Goal: Information Seeking & Learning: Learn about a topic

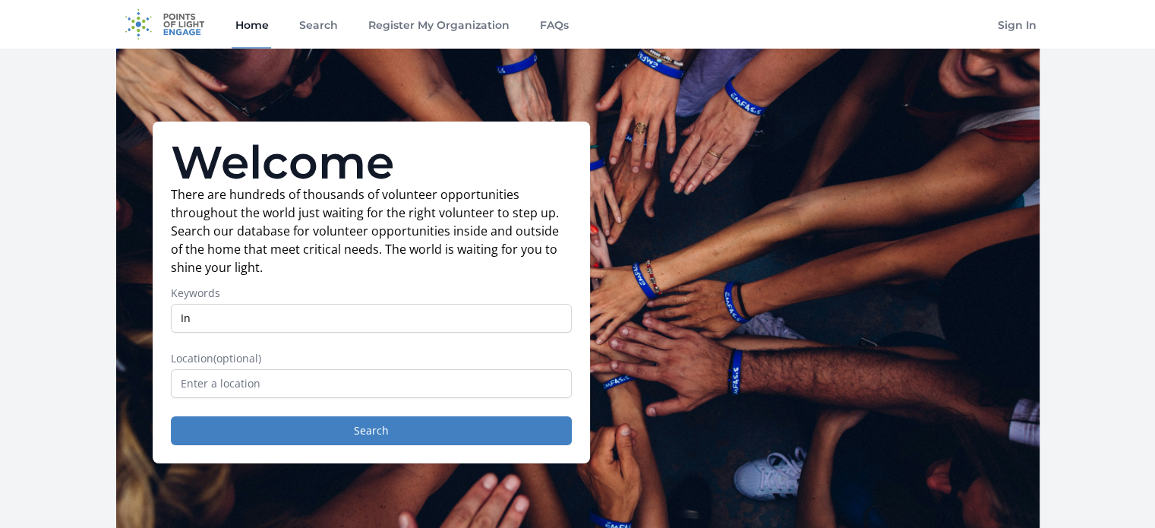
type input "I"
type input "Technology"
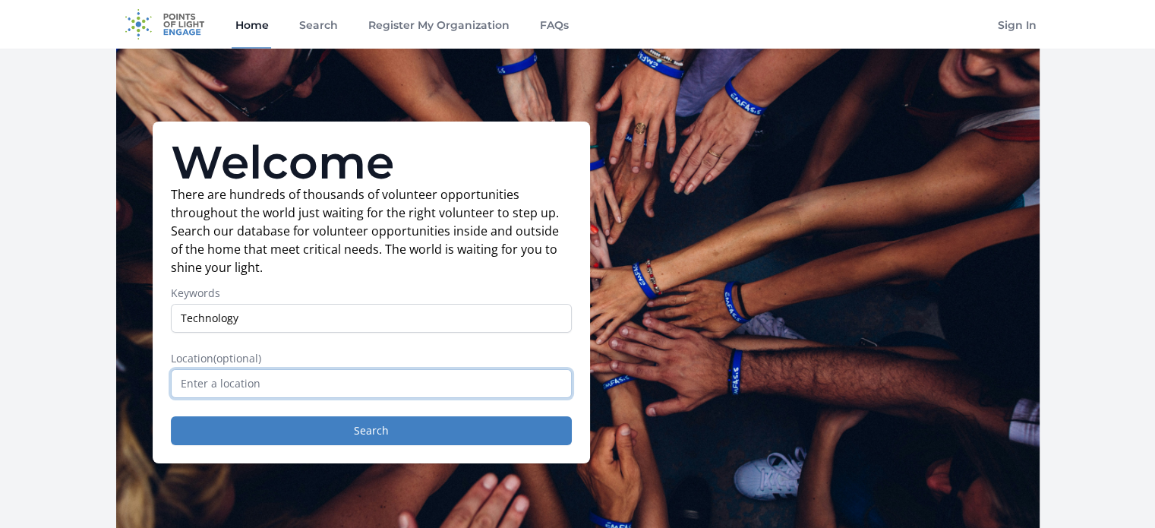
click at [219, 374] on input "text" at bounding box center [371, 383] width 401 height 29
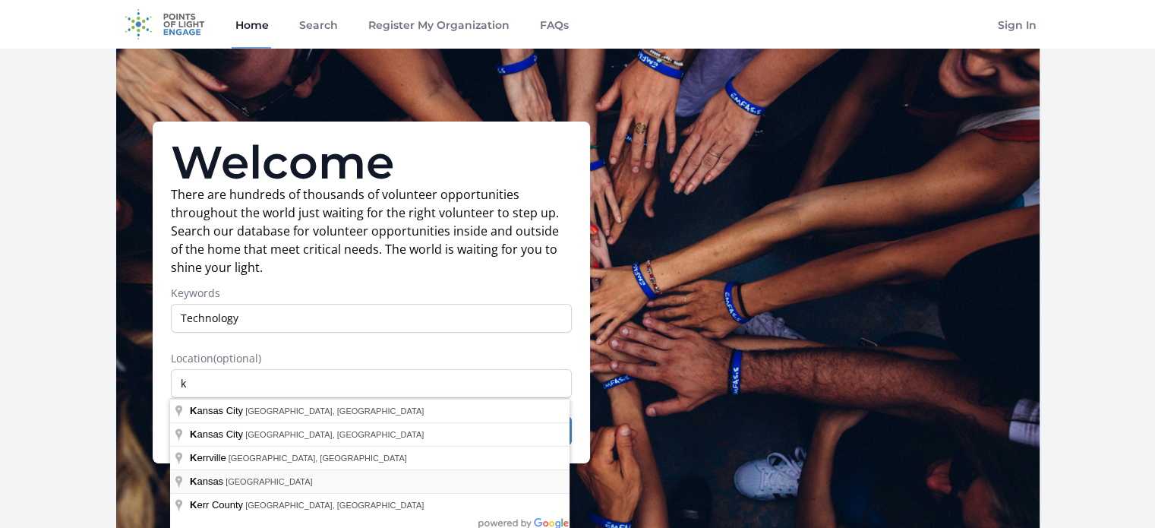
type input "[US_STATE], [GEOGRAPHIC_DATA]"
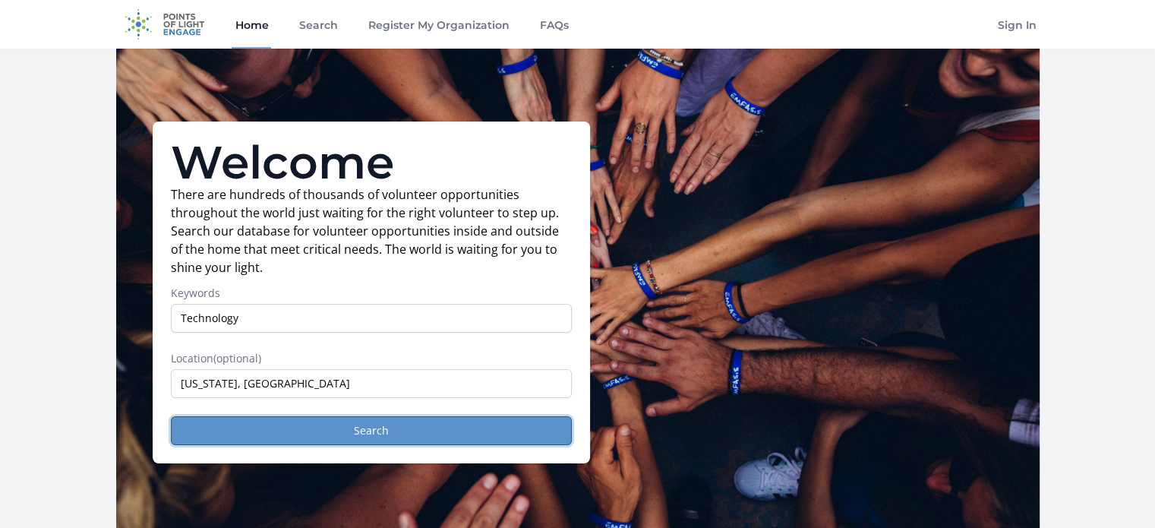
click at [242, 416] on button "Search" at bounding box center [371, 430] width 401 height 29
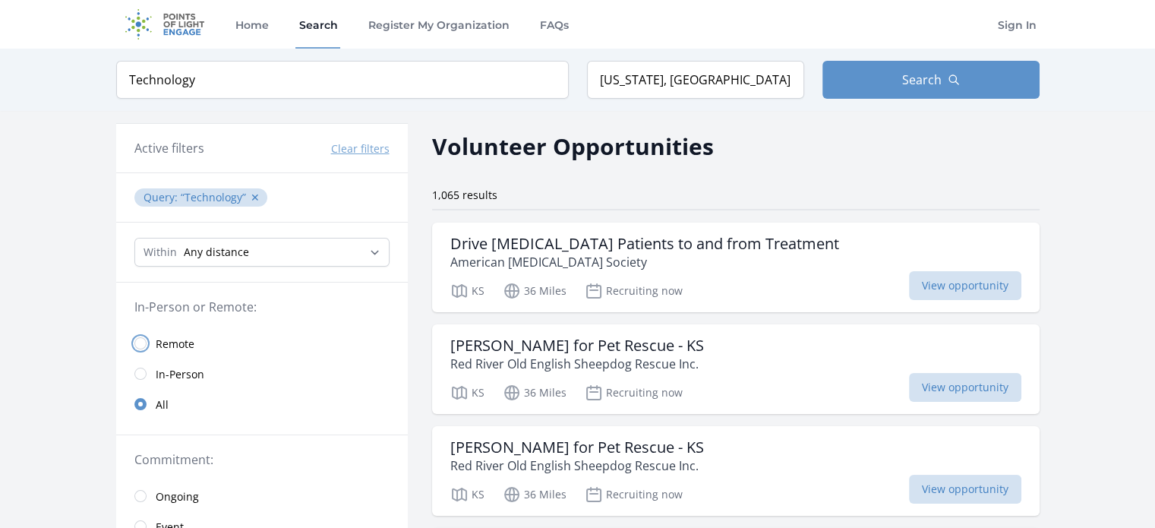
click at [137, 339] on input "radio" at bounding box center [140, 343] width 12 height 12
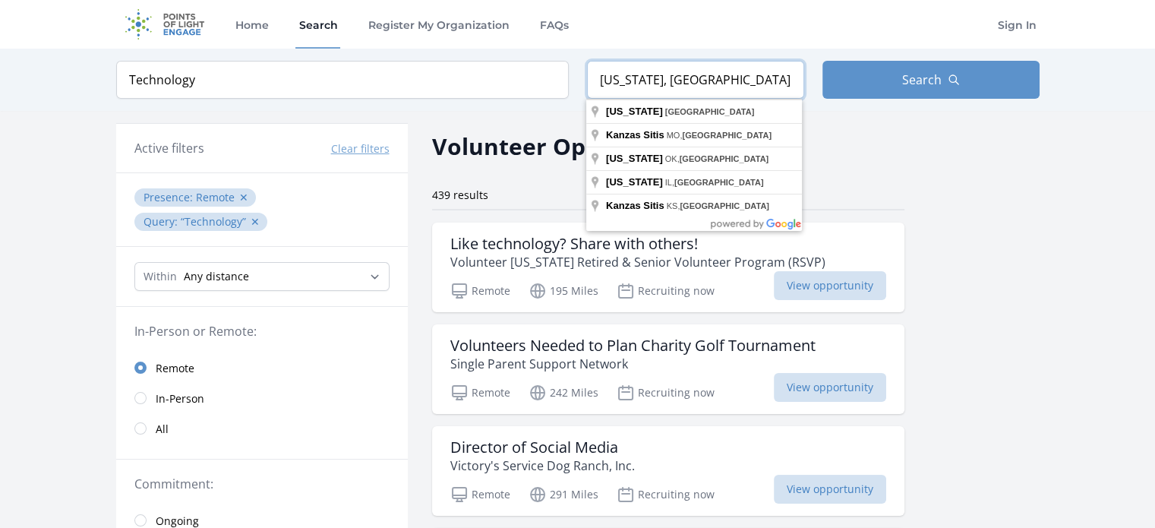
drag, startPoint x: 710, startPoint y: 90, endPoint x: 591, endPoint y: 84, distance: 118.6
click at [591, 84] on input "[US_STATE], [GEOGRAPHIC_DATA]" at bounding box center [695, 80] width 217 height 38
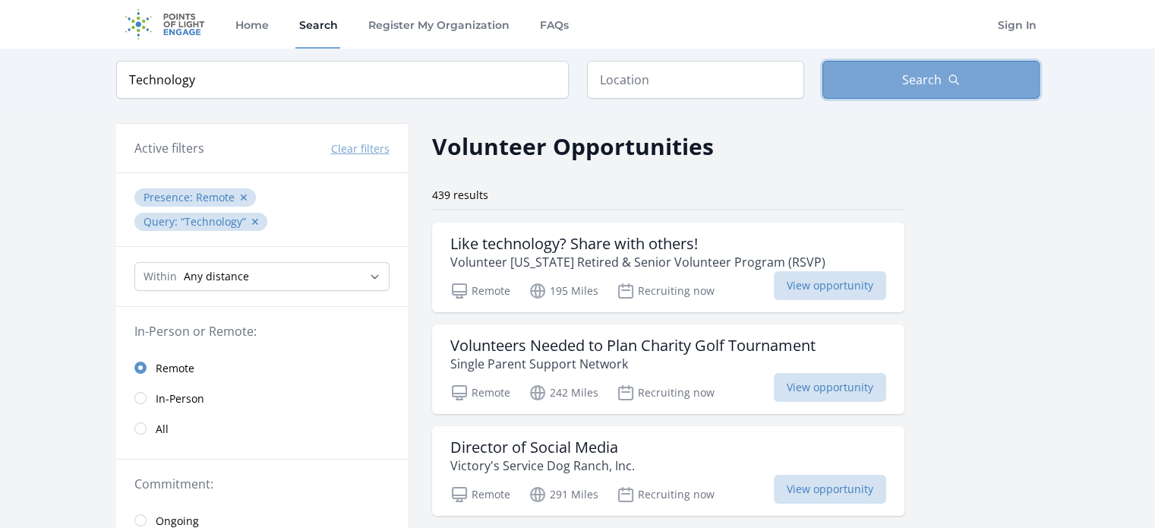
click at [942, 68] on button "Search" at bounding box center [930, 80] width 217 height 38
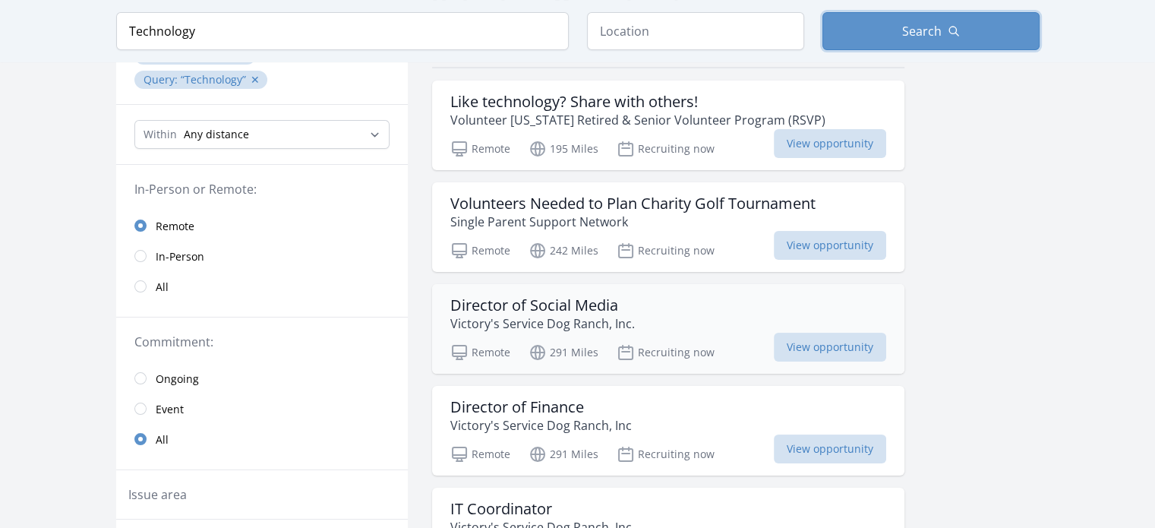
scroll to position [228, 0]
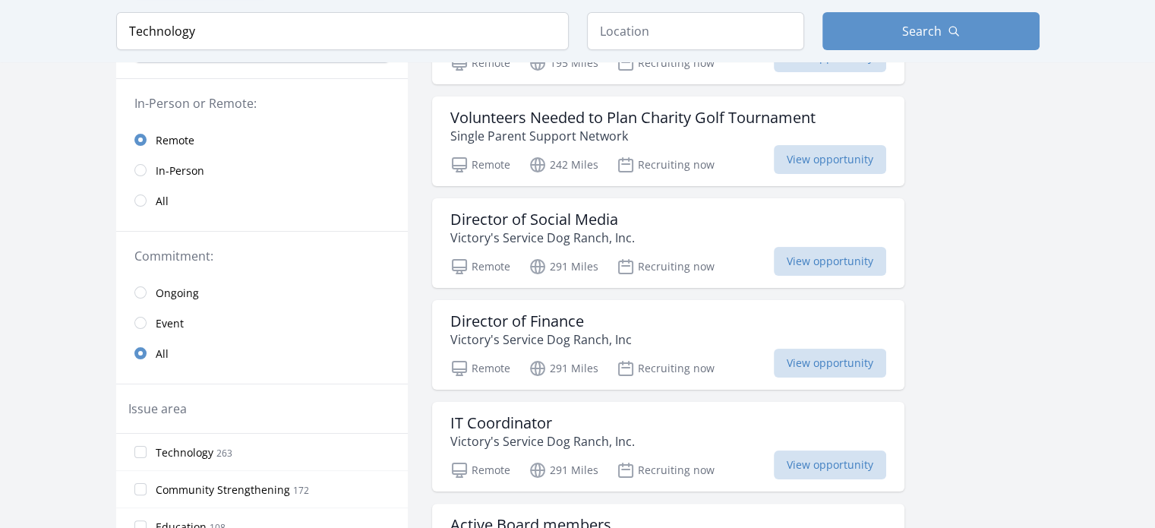
click at [147, 294] on link "Ongoing" at bounding box center [262, 292] width 292 height 30
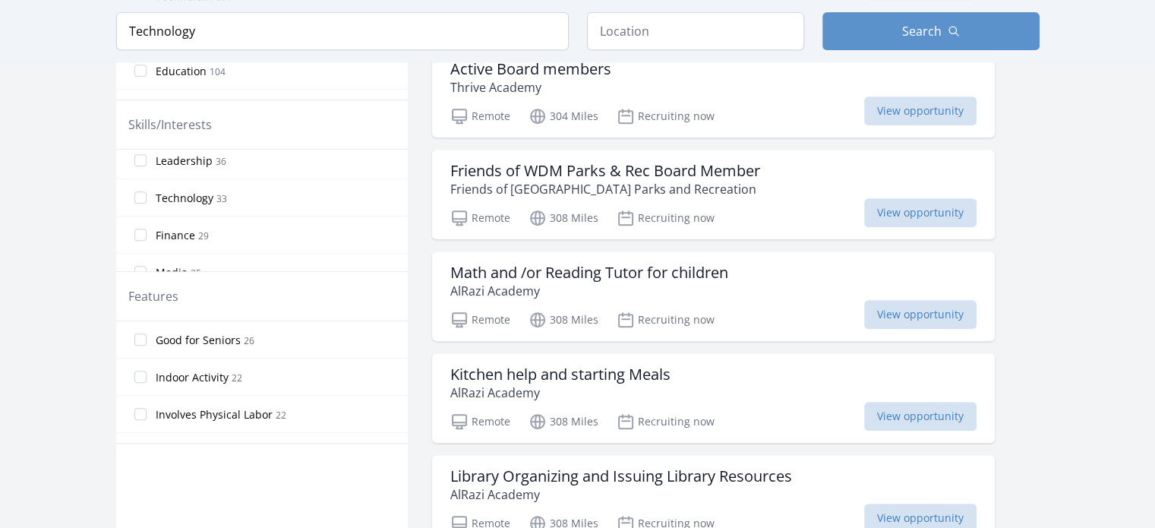
scroll to position [228, 0]
click at [140, 160] on input "Technology 33" at bounding box center [140, 163] width 12 height 12
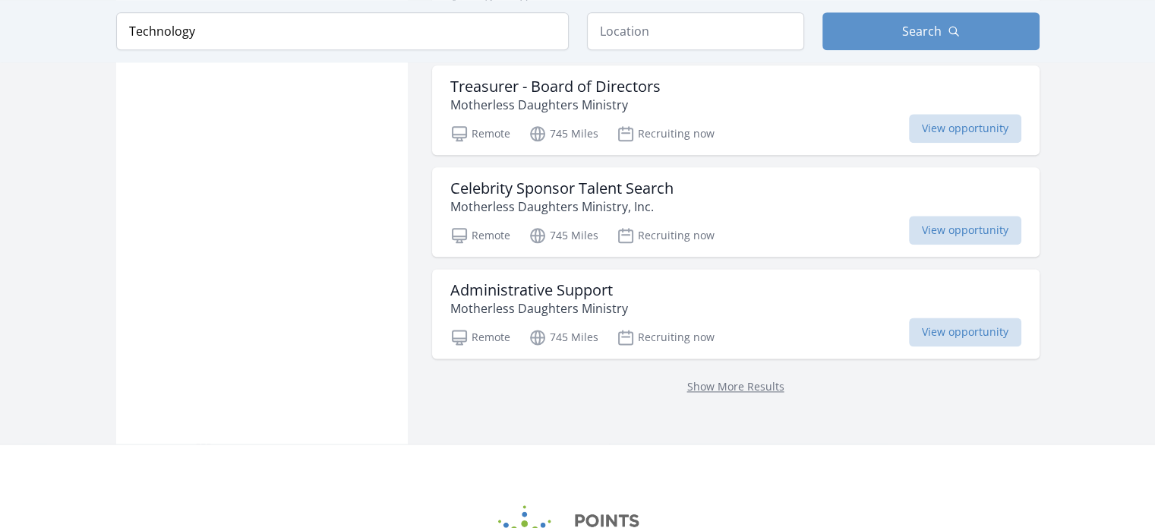
scroll to position [1944, 0]
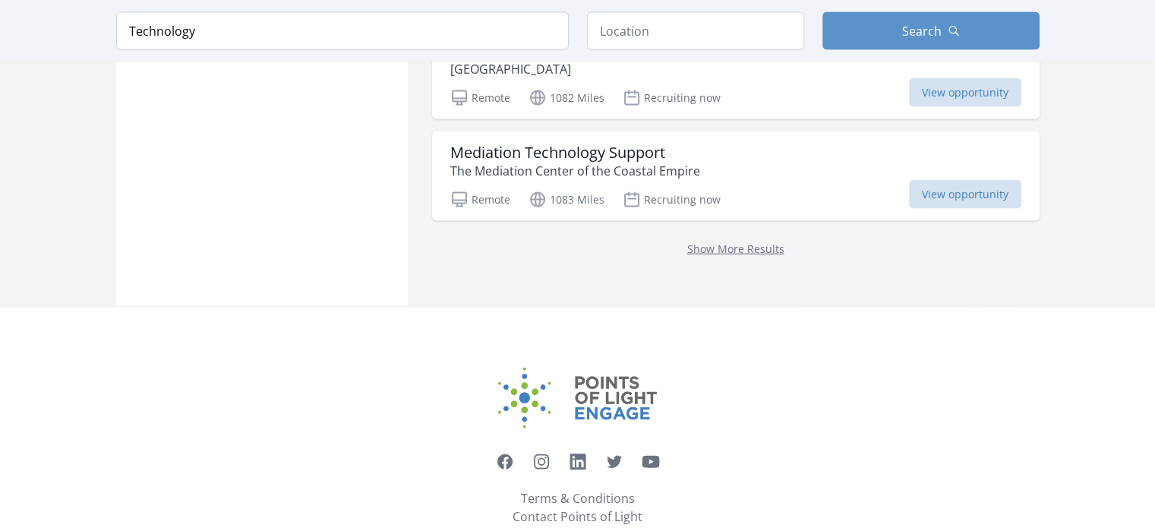
scroll to position [3386, 0]
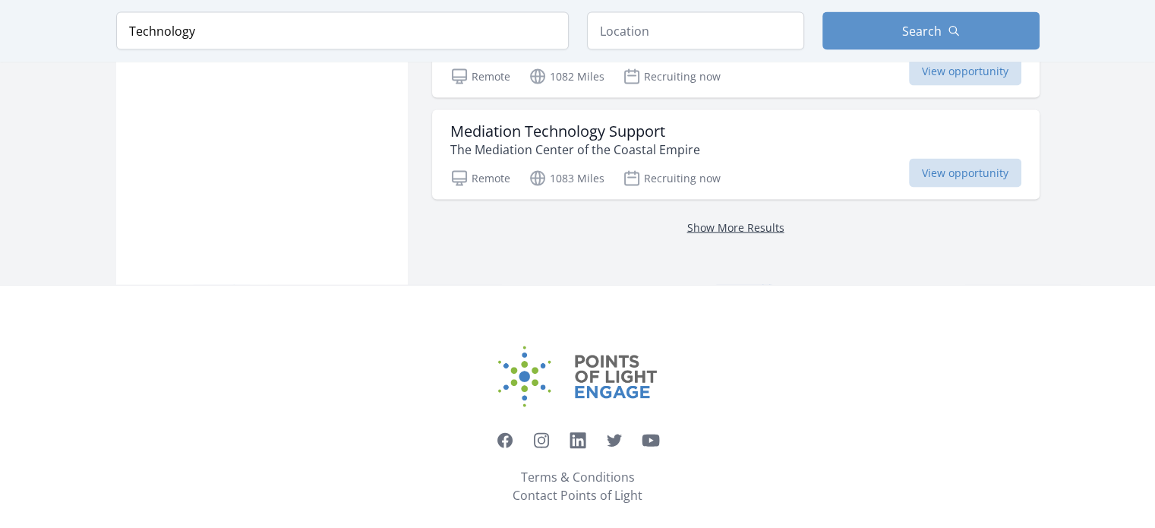
click at [726, 220] on link "Show More Results" at bounding box center [735, 227] width 97 height 14
click at [720, 220] on link "Show More Results" at bounding box center [735, 227] width 97 height 14
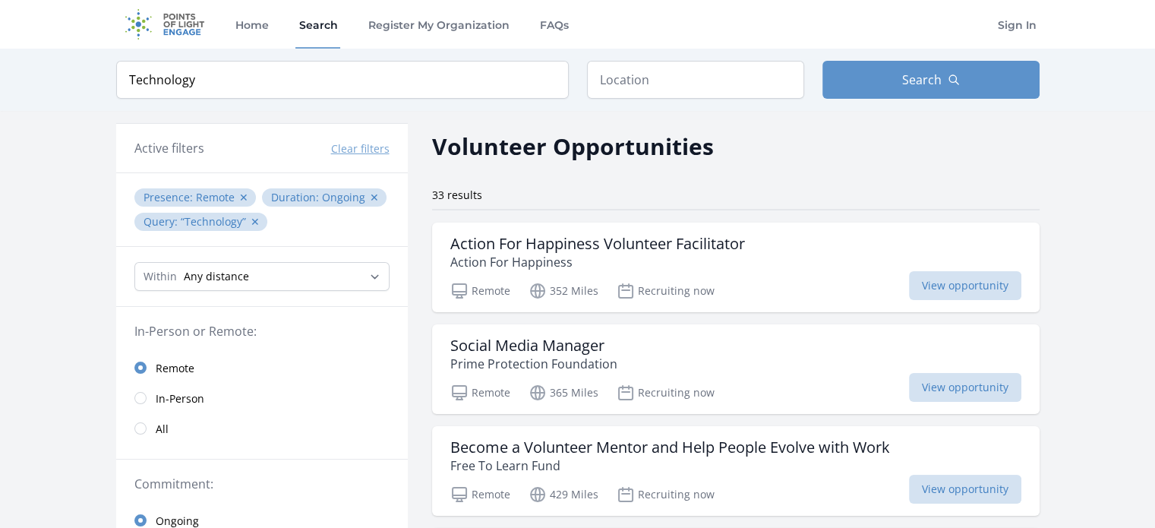
drag, startPoint x: 721, startPoint y: 218, endPoint x: 1048, endPoint y: 175, distance: 329.2
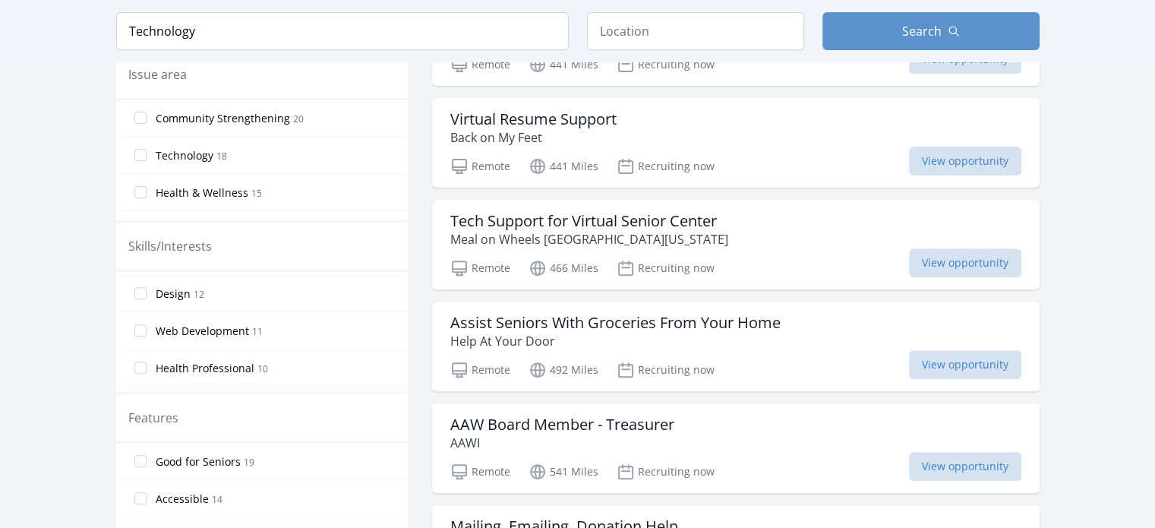
scroll to position [683, 0]
click at [135, 309] on input "Web Development 11" at bounding box center [140, 313] width 12 height 12
click at [550, 33] on input "Technology" at bounding box center [342, 31] width 453 height 38
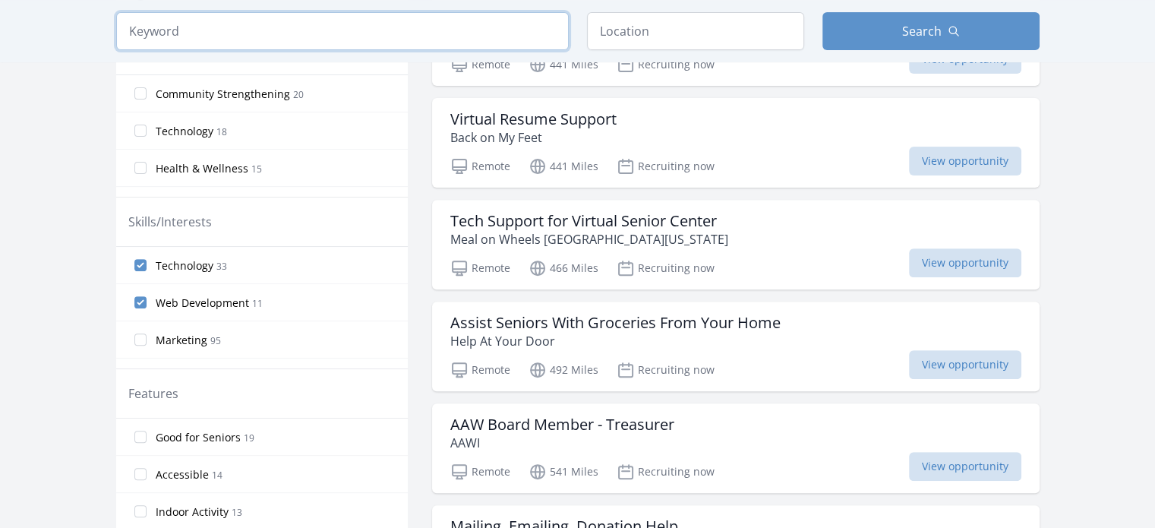
scroll to position [507, 0]
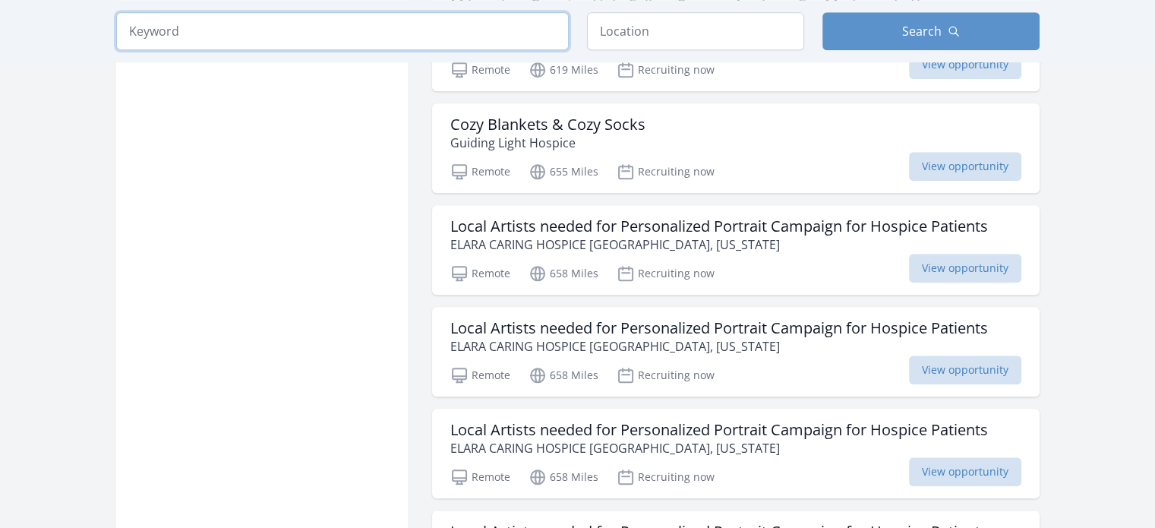
scroll to position [1670, 0]
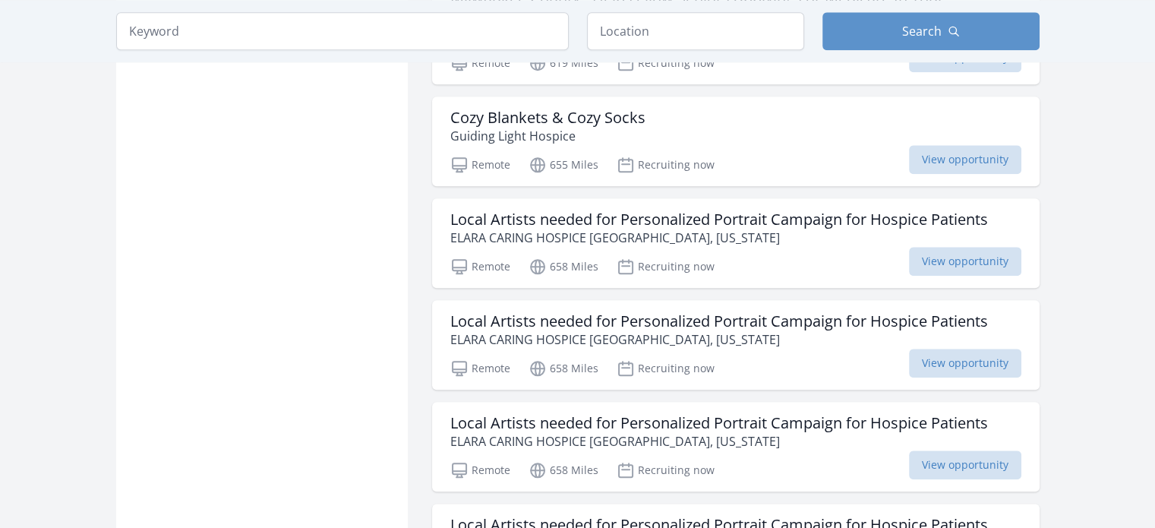
drag, startPoint x: 756, startPoint y: 191, endPoint x: 1122, endPoint y: 260, distance: 372.6
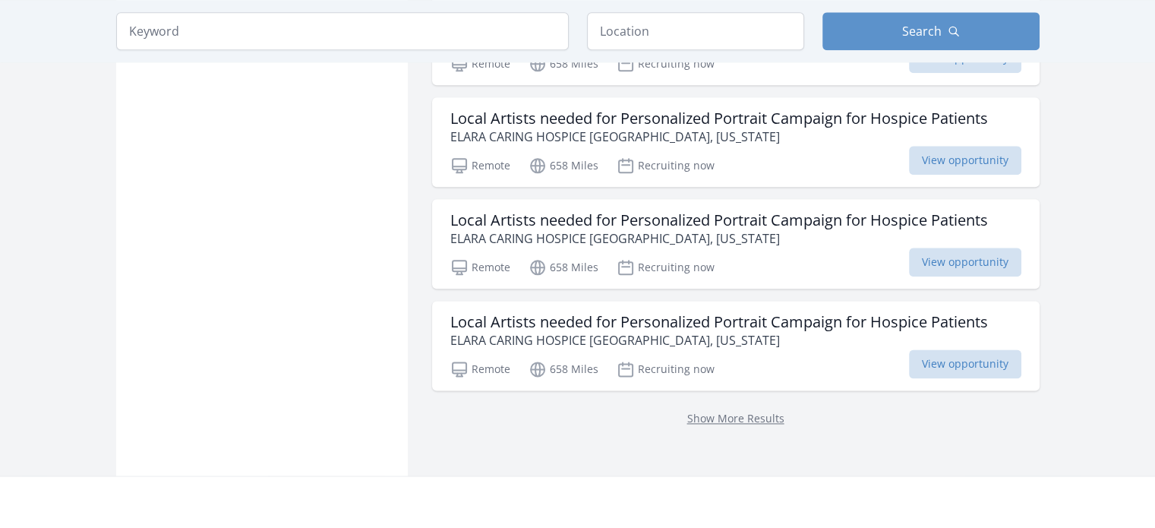
scroll to position [1898, 0]
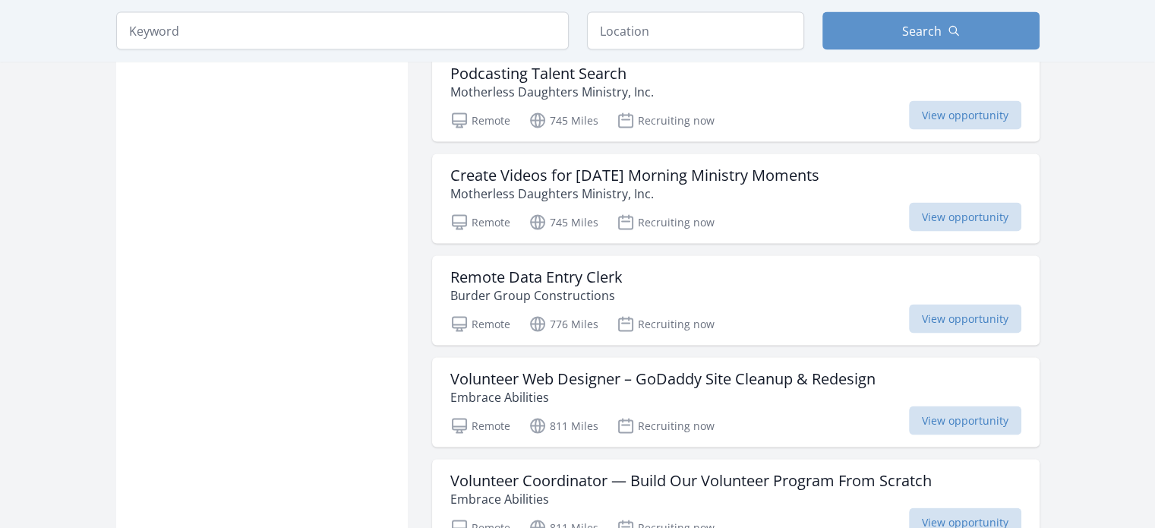
scroll to position [3113, 0]
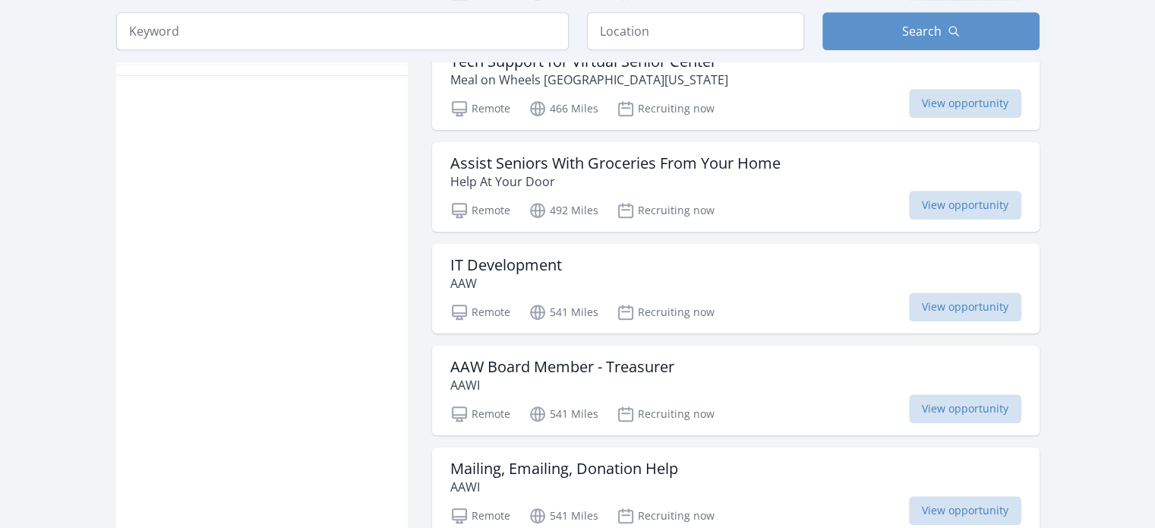
scroll to position [995, 0]
click at [987, 312] on span "View opportunity" at bounding box center [965, 307] width 112 height 29
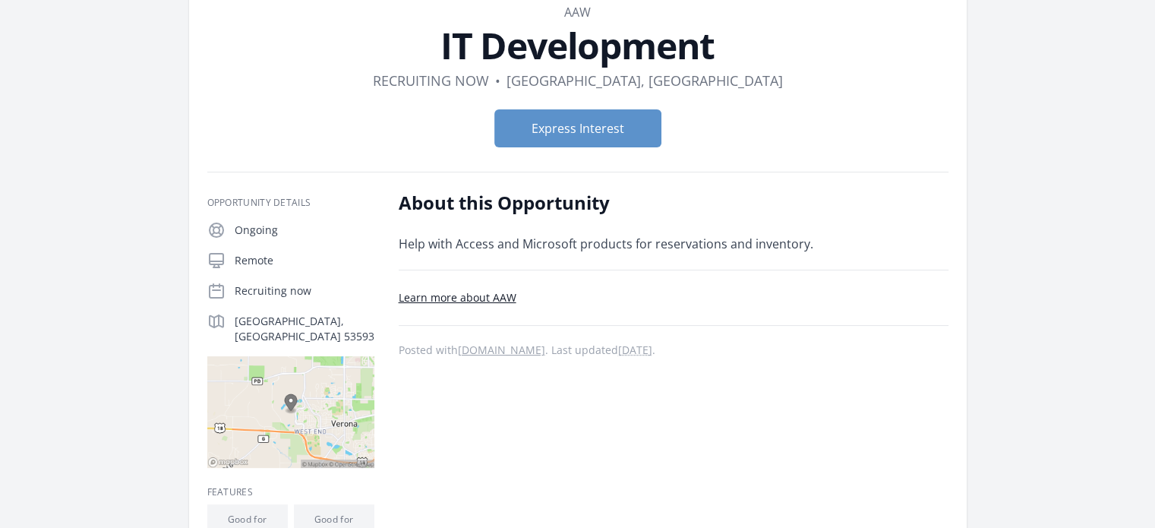
scroll to position [90, 0]
